Goal: Learn about a topic

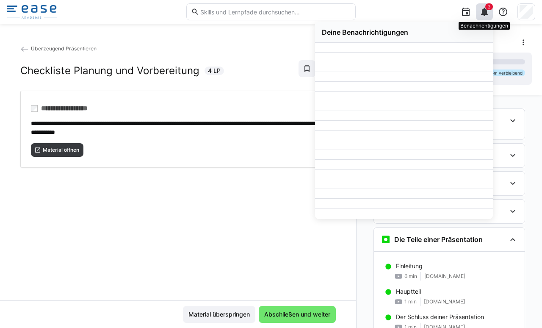
scroll to position [246, 0]
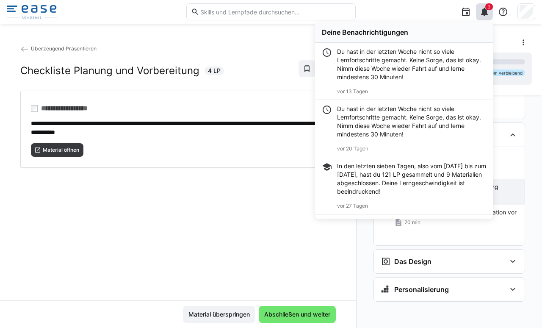
click at [289, 211] on div "**********" at bounding box center [178, 172] width 356 height 256
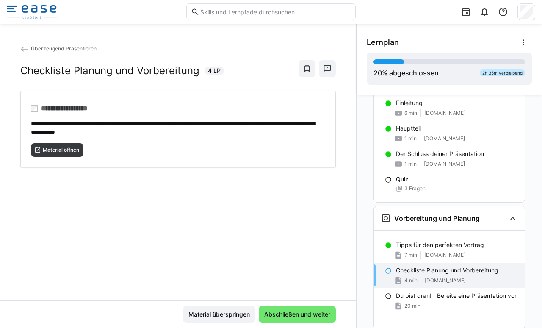
scroll to position [164, 0]
